Goal: Task Accomplishment & Management: Use online tool/utility

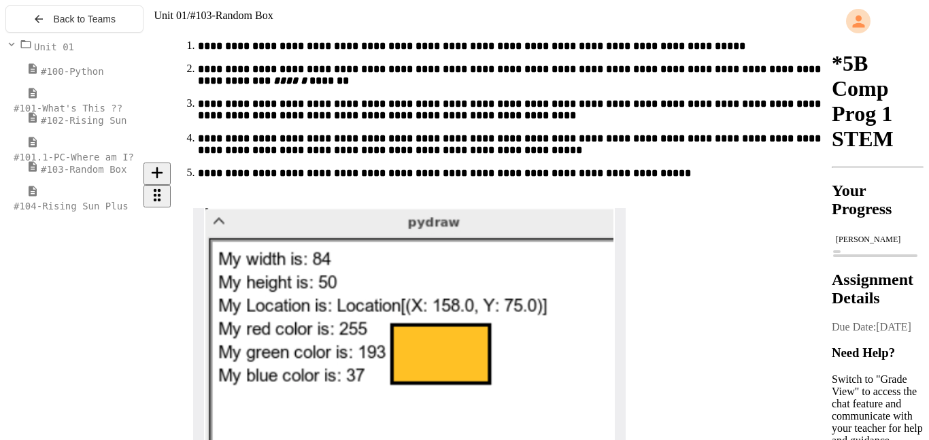
scroll to position [5683, 0]
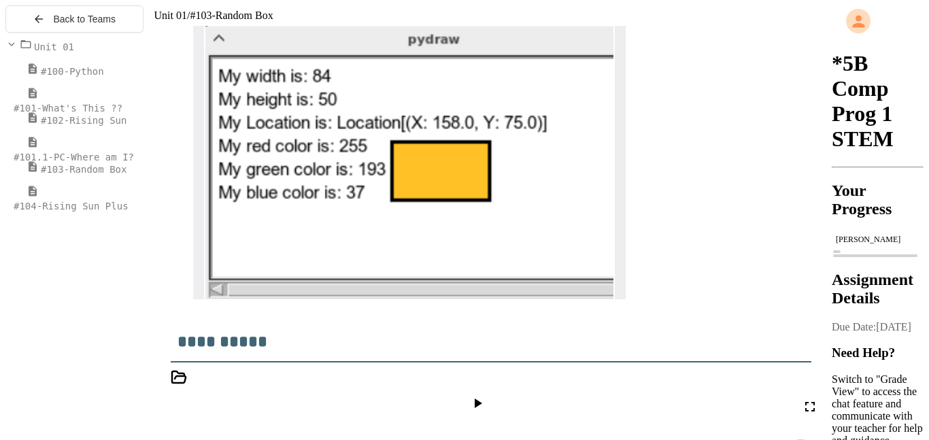
scroll to position [5870, 0]
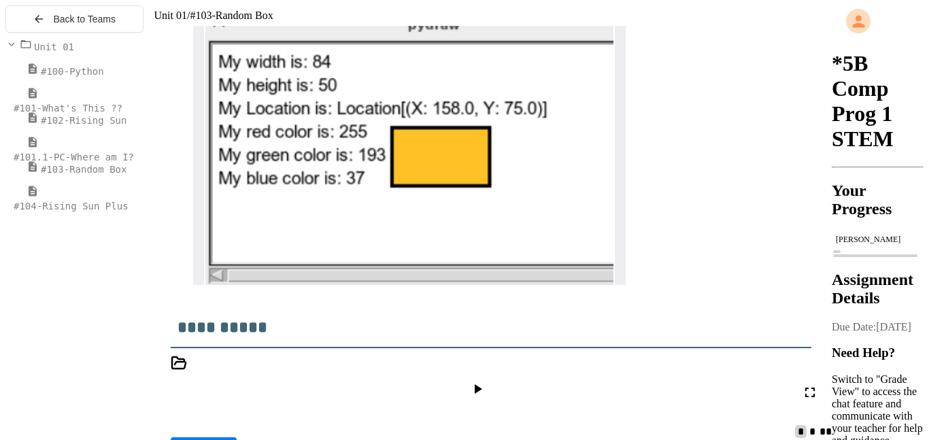
scroll to position [5880, 0]
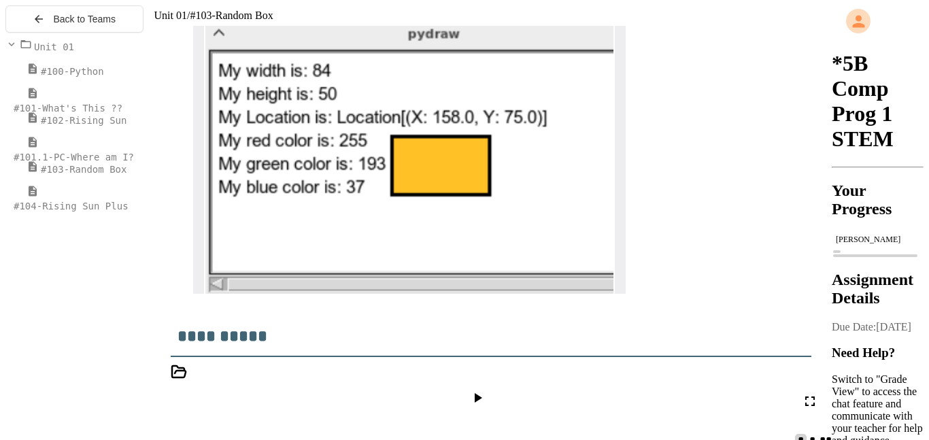
type input "****"
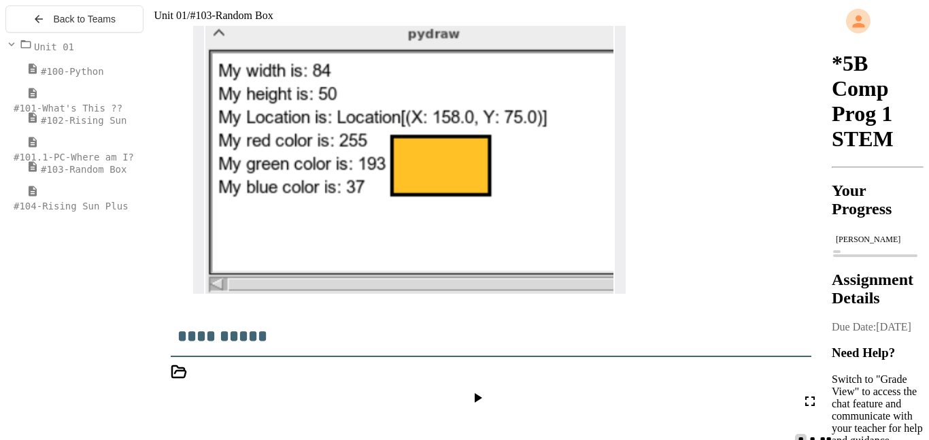
drag, startPoint x: 651, startPoint y: 220, endPoint x: 643, endPoint y: 219, distance: 8.2
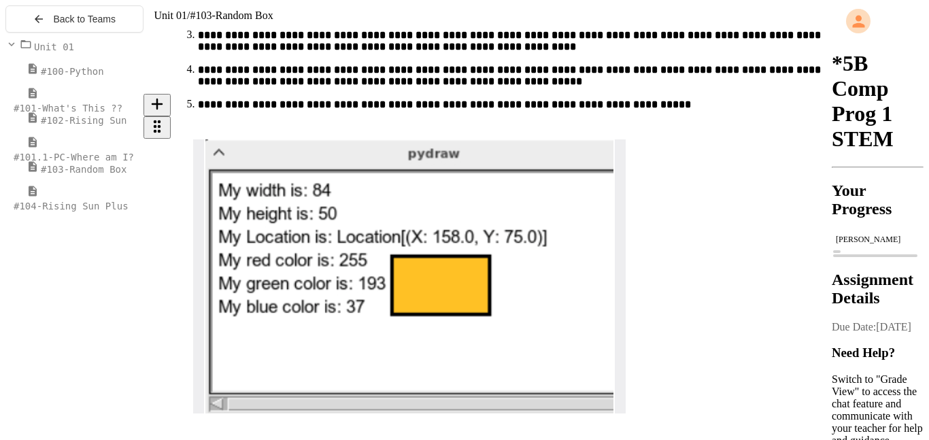
scroll to position [5749, 0]
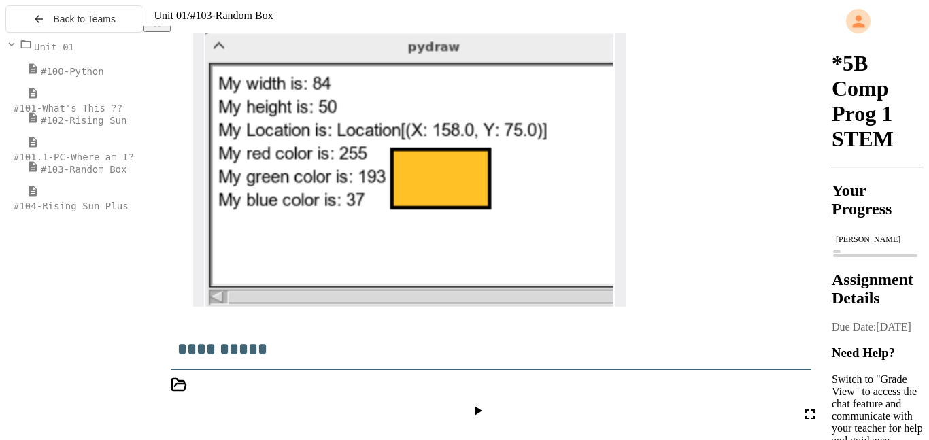
scroll to position [5866, 0]
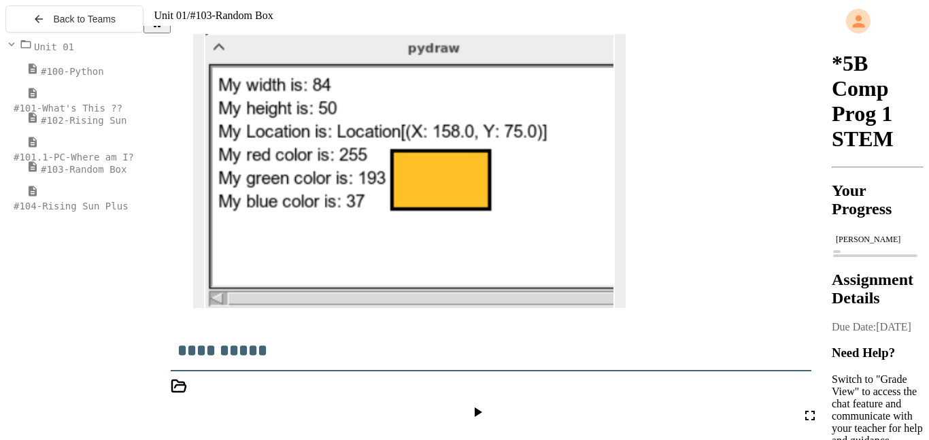
click at [482, 407] on icon at bounding box center [478, 412] width 7 height 10
click at [500, 397] on div at bounding box center [485, 415] width 47 height 37
click at [486, 404] on icon at bounding box center [477, 412] width 16 height 16
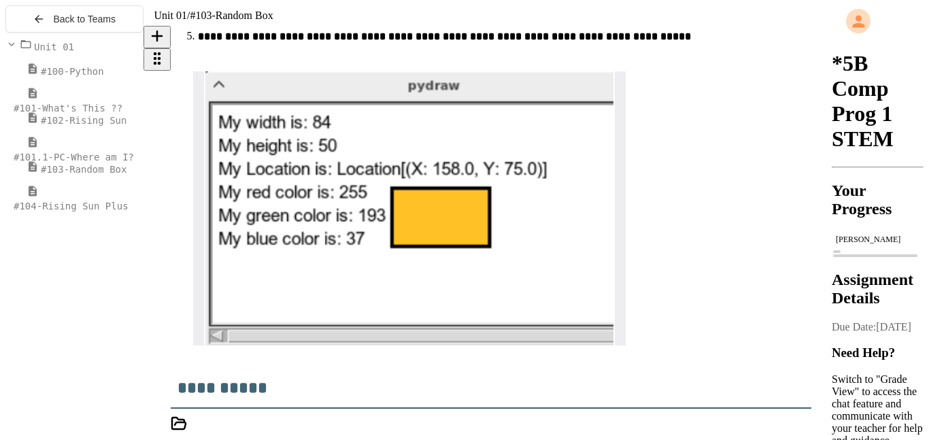
scroll to position [5827, 0]
